Goal: Check status: Check status

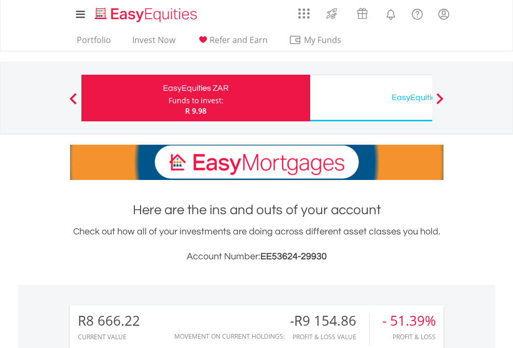
click at [168, 98] on div "Funds to invest:" at bounding box center [195, 100] width 55 height 10
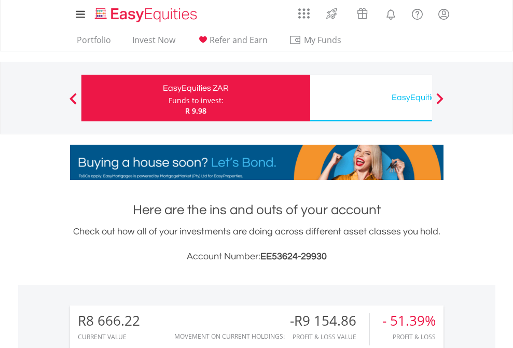
scroll to position [100, 163]
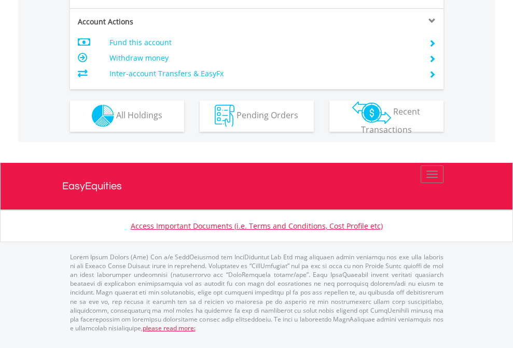
scroll to position [969, 0]
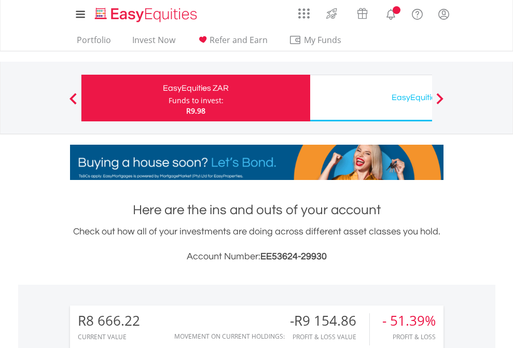
scroll to position [100, 163]
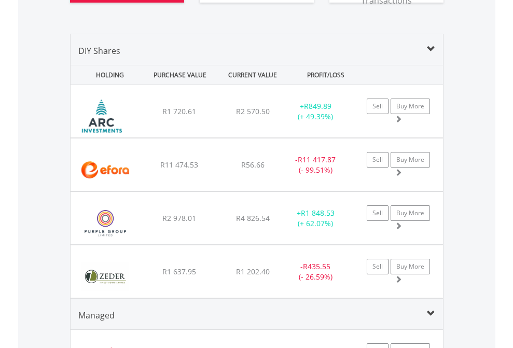
scroll to position [1173, 0]
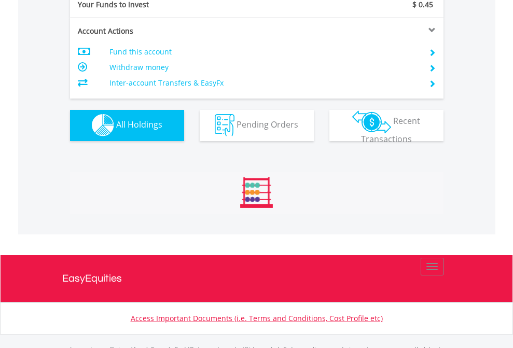
scroll to position [1026, 0]
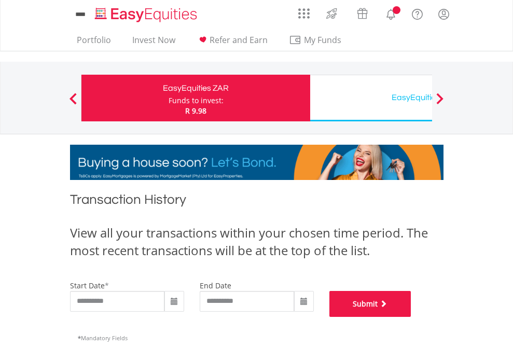
click at [411, 317] on button "Submit" at bounding box center [370, 304] width 82 height 26
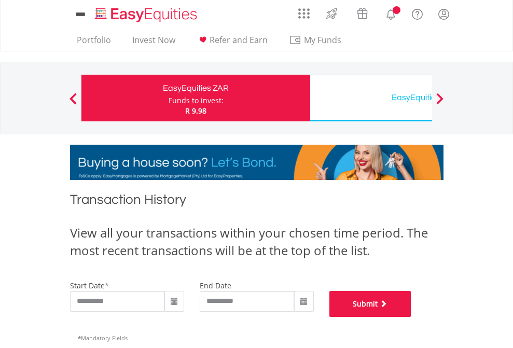
scroll to position [420, 0]
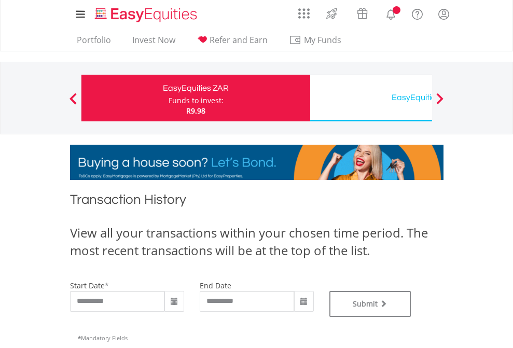
click at [371, 98] on div "EasyEquities USD" at bounding box center [424, 97] width 216 height 15
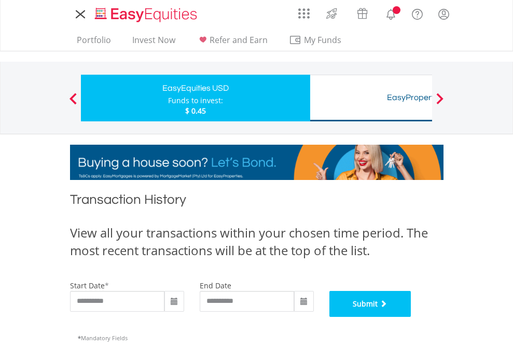
click at [411, 317] on button "Submit" at bounding box center [370, 304] width 82 height 26
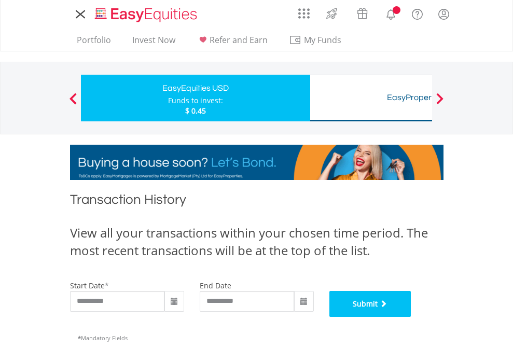
scroll to position [420, 0]
